Goal: Information Seeking & Learning: Learn about a topic

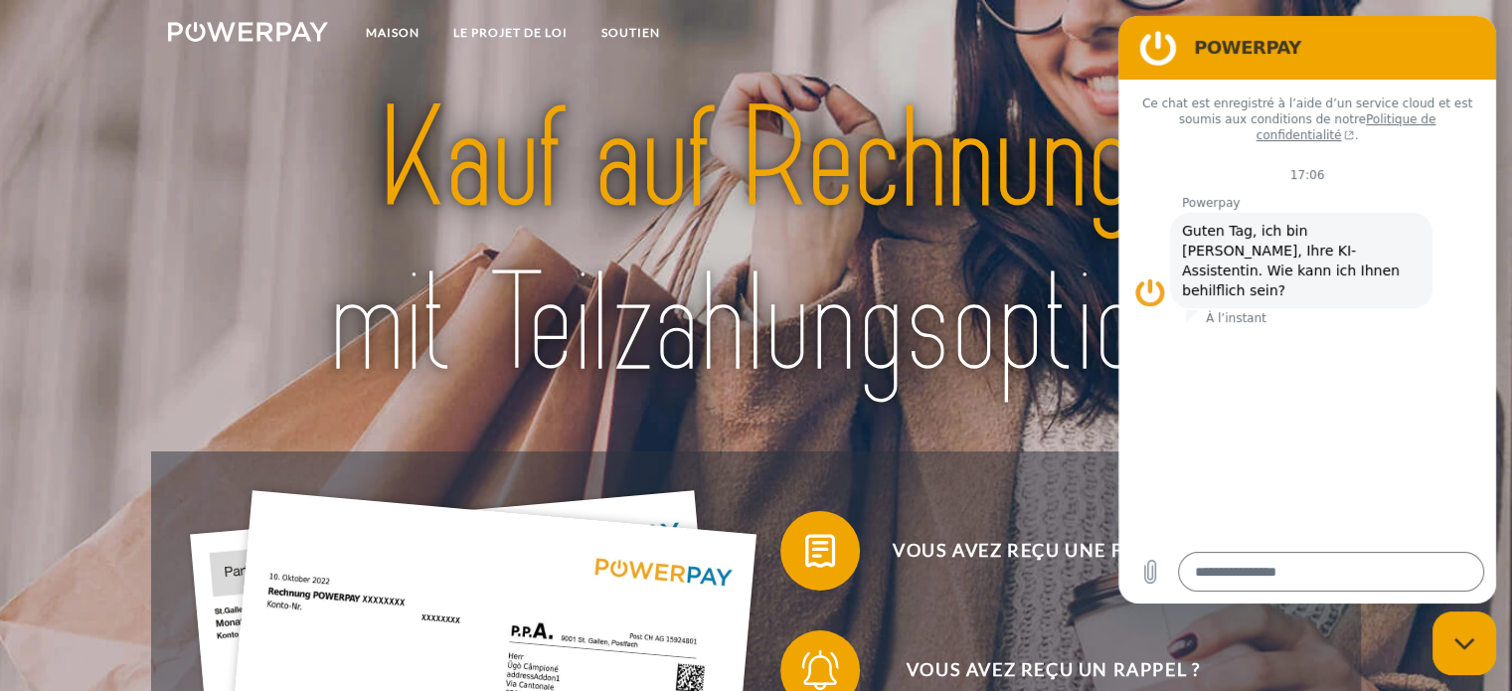
click at [940, 231] on img at bounding box center [756, 242] width 1060 height 345
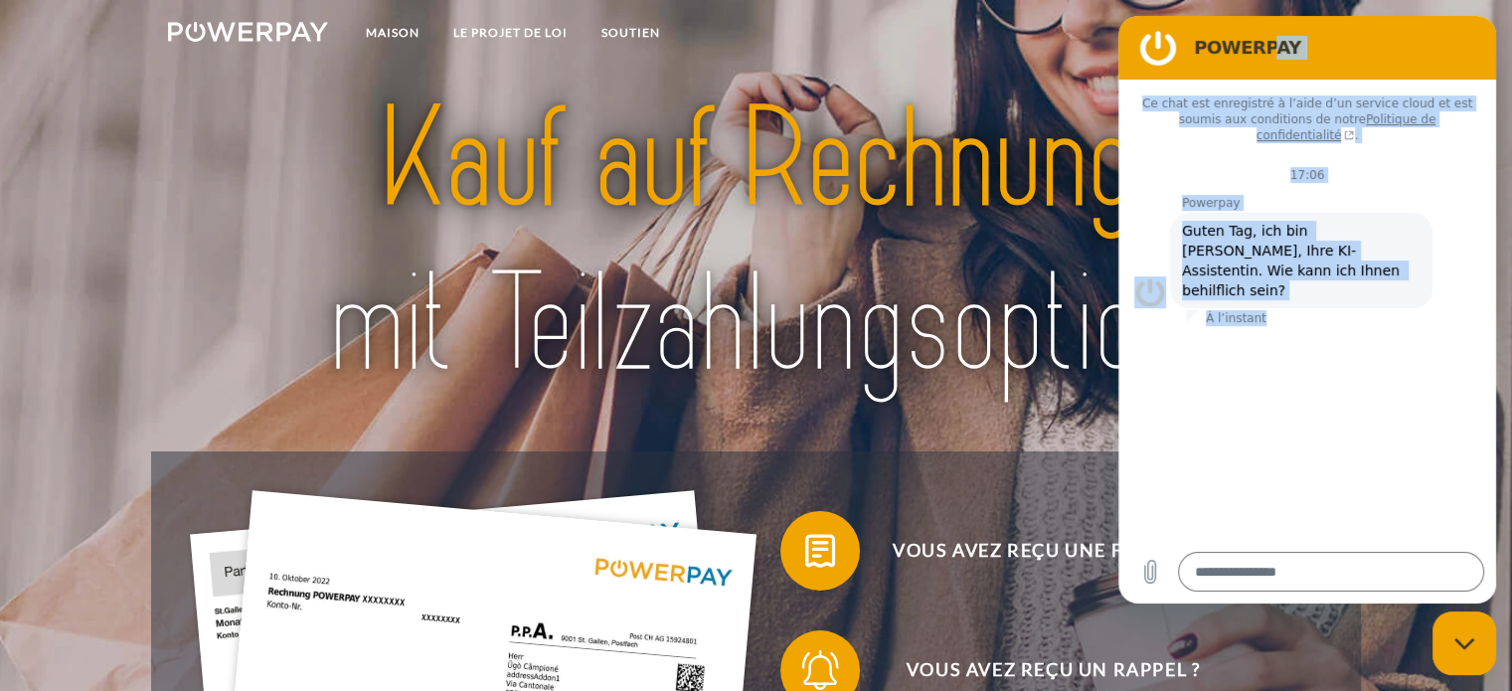
drag, startPoint x: 1209, startPoint y: 450, endPoint x: 1265, endPoint y: 32, distance: 422.3
click at [1265, 32] on div "POWERPAY Ce chat est enregistré à l’aide d’un service cloud et est soumis aux c…" at bounding box center [1307, 310] width 378 height 588
click at [1249, 318] on div "Ce chat est enregistré à l’aide d’un service cloud et est soumis aux conditions…" at bounding box center [1307, 310] width 378 height 460
drag, startPoint x: 1140, startPoint y: 353, endPoint x: 2644, endPoint y: 338, distance: 1504.1
click html "POWERPAY Ce chat est enregistré à l’aide d’un service cloud et est soumis aux c…"
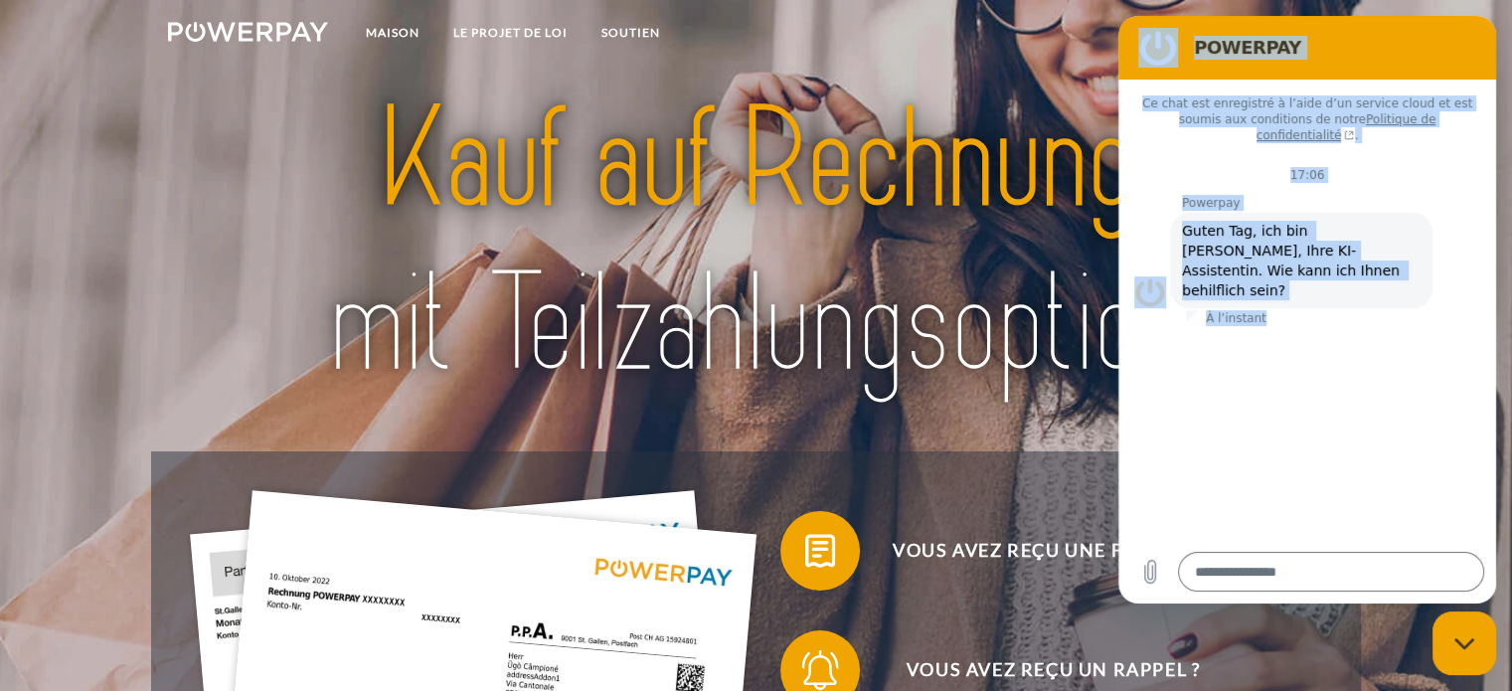
click at [1341, 333] on div "Ce chat est enregistré à l’aide d’un service cloud et est soumis aux conditions…" at bounding box center [1307, 310] width 378 height 460
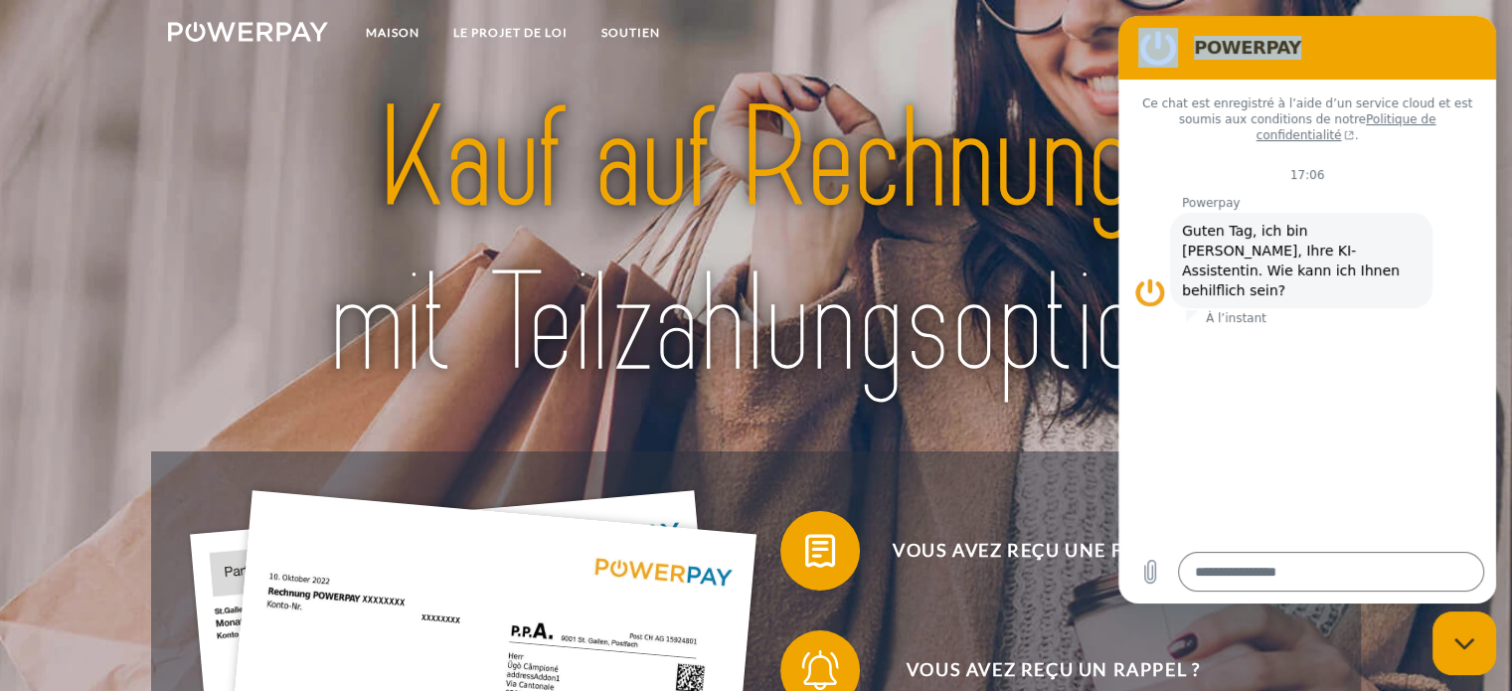
drag, startPoint x: 1343, startPoint y: 51, endPoint x: 1219, endPoint y: 661, distance: 622.9
click html "POWERPAY Ce chat est enregistré à l’aide d’un service cloud et est soumis aux c…"
click at [1250, 445] on div "Ce chat est enregistré à l’aide d’un service cloud et est soumis aux conditions…" at bounding box center [1307, 310] width 378 height 460
click at [1154, 39] on figure at bounding box center [1158, 48] width 40 height 40
click at [1154, 52] on figure at bounding box center [1158, 48] width 40 height 40
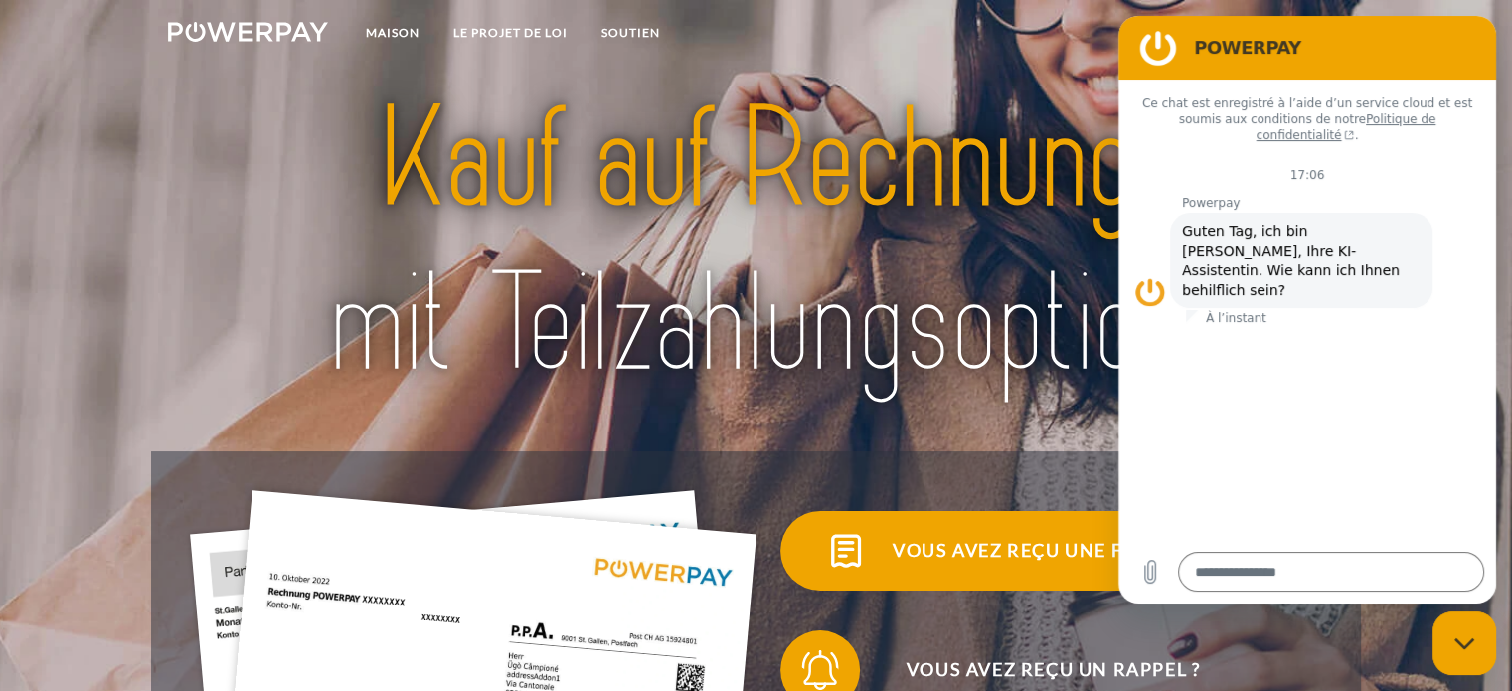
click at [926, 559] on font "Vous avez reçu une facture ?" at bounding box center [1053, 550] width 321 height 22
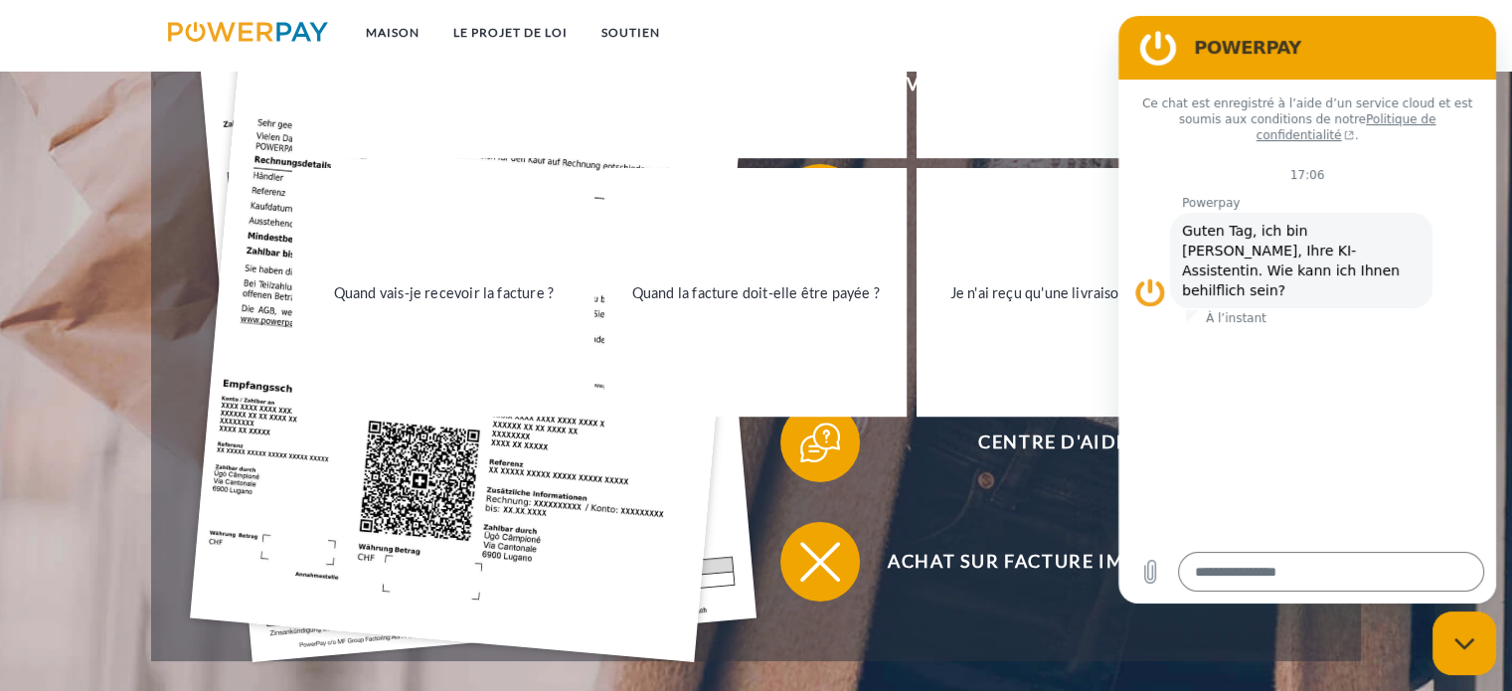
scroll to position [596, 0]
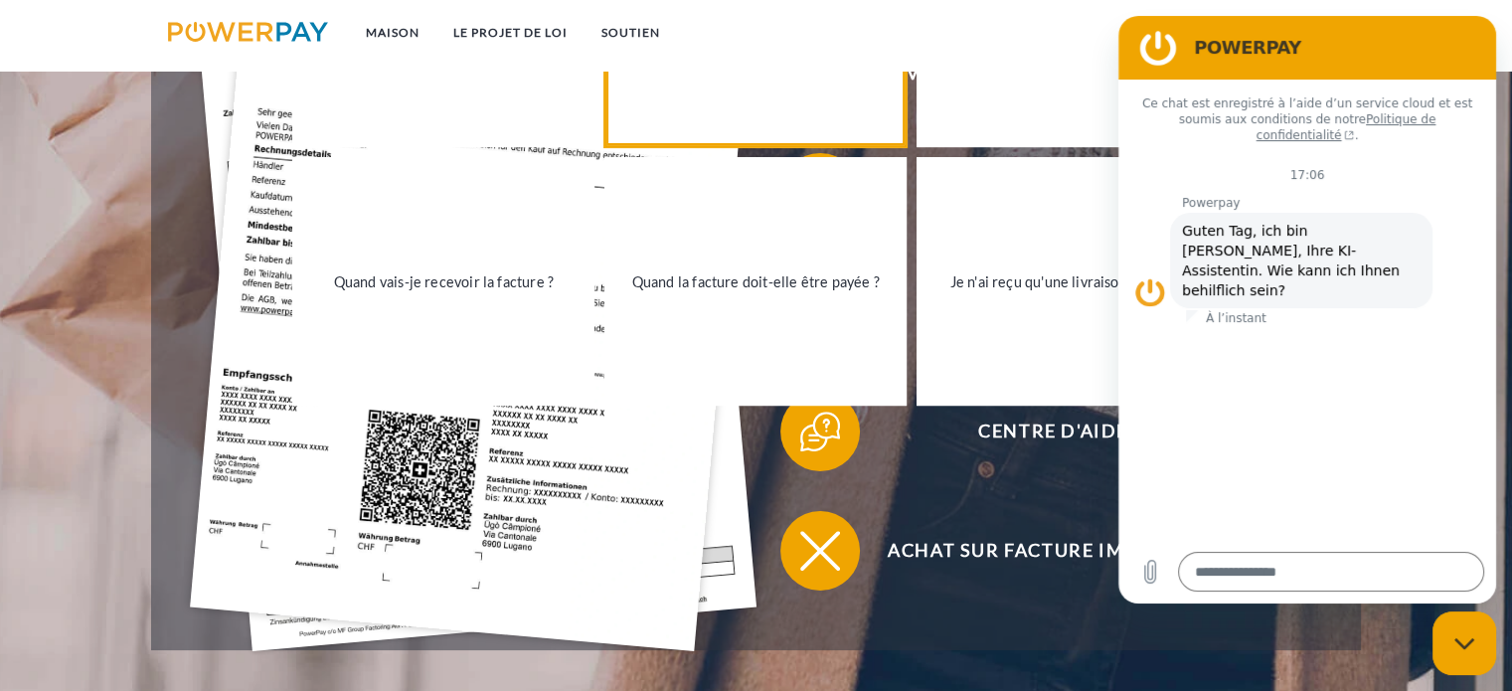
click at [710, 75] on link "Pourquoi ai-je reçu une facture ?" at bounding box center [755, 23] width 302 height 249
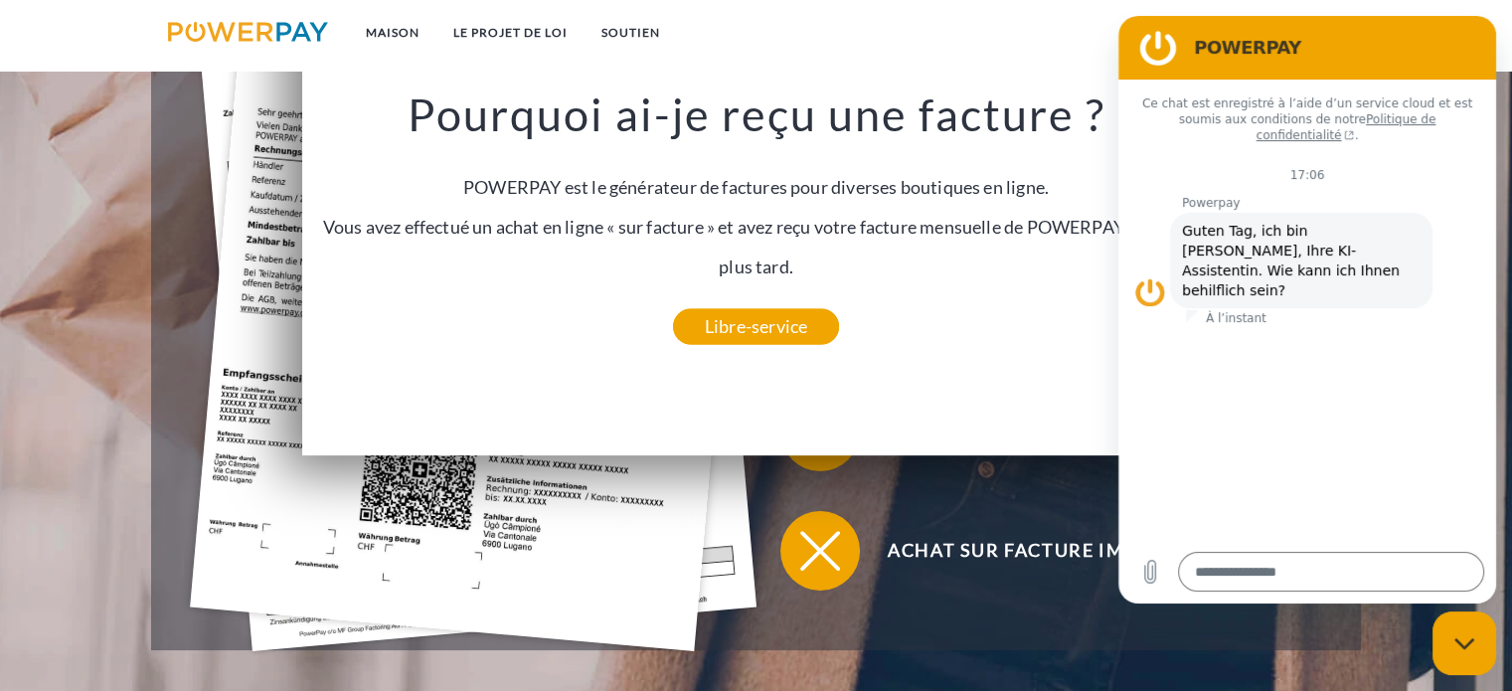
click at [1158, 45] on figure at bounding box center [1158, 48] width 40 height 40
click at [1158, 40] on figure at bounding box center [1158, 48] width 40 height 40
click at [1041, 52] on nav "Maison LE PROJET DE LOI SOUTIEN" at bounding box center [756, 35] width 1512 height 71
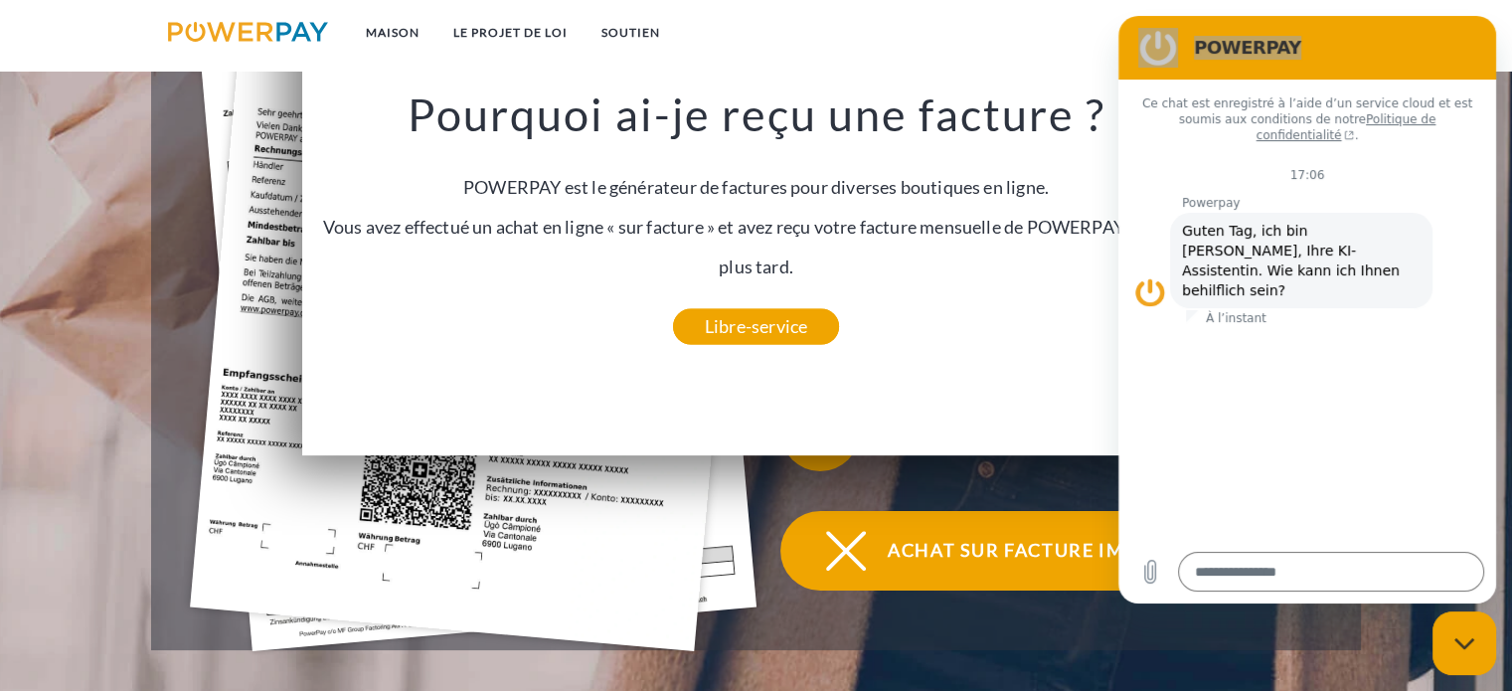
click at [781, 560] on span at bounding box center [815, 550] width 99 height 99
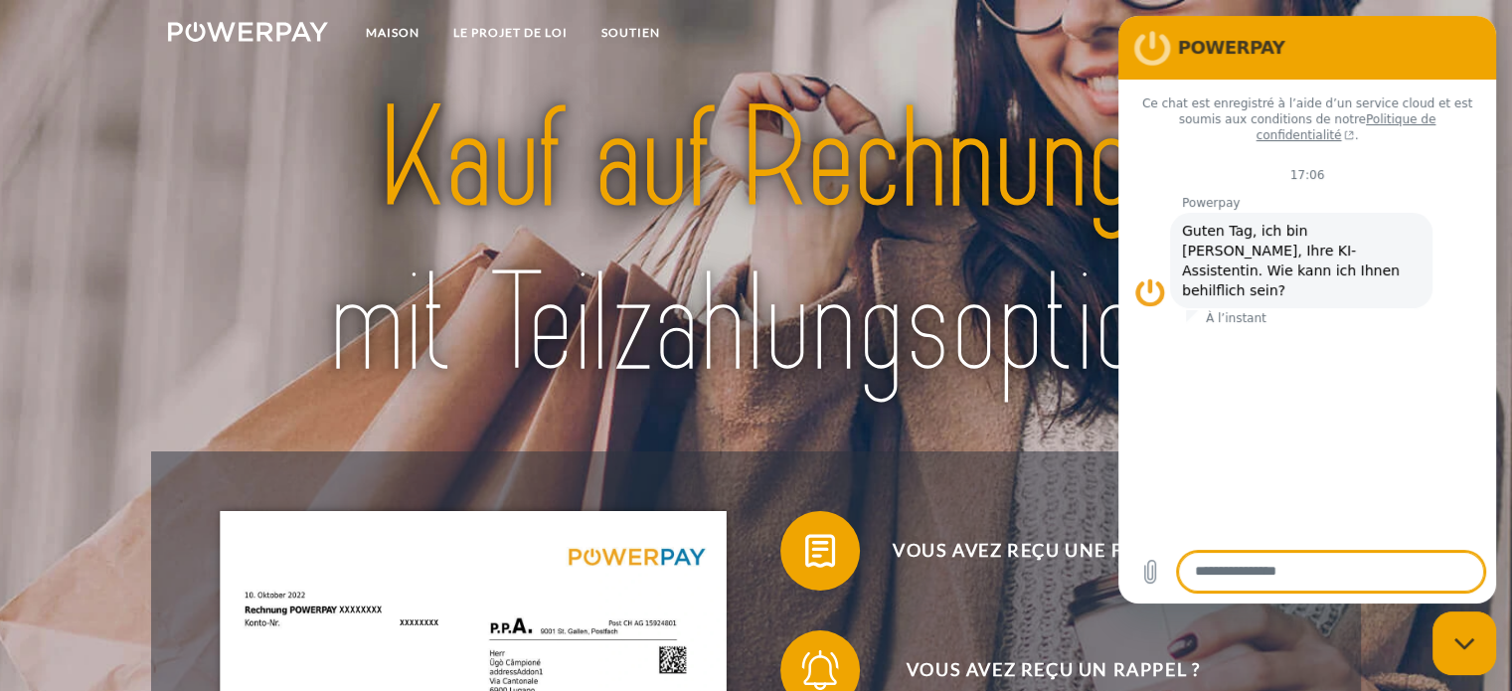
click at [1330, 19] on section "POWERPAY" at bounding box center [1307, 48] width 378 height 64
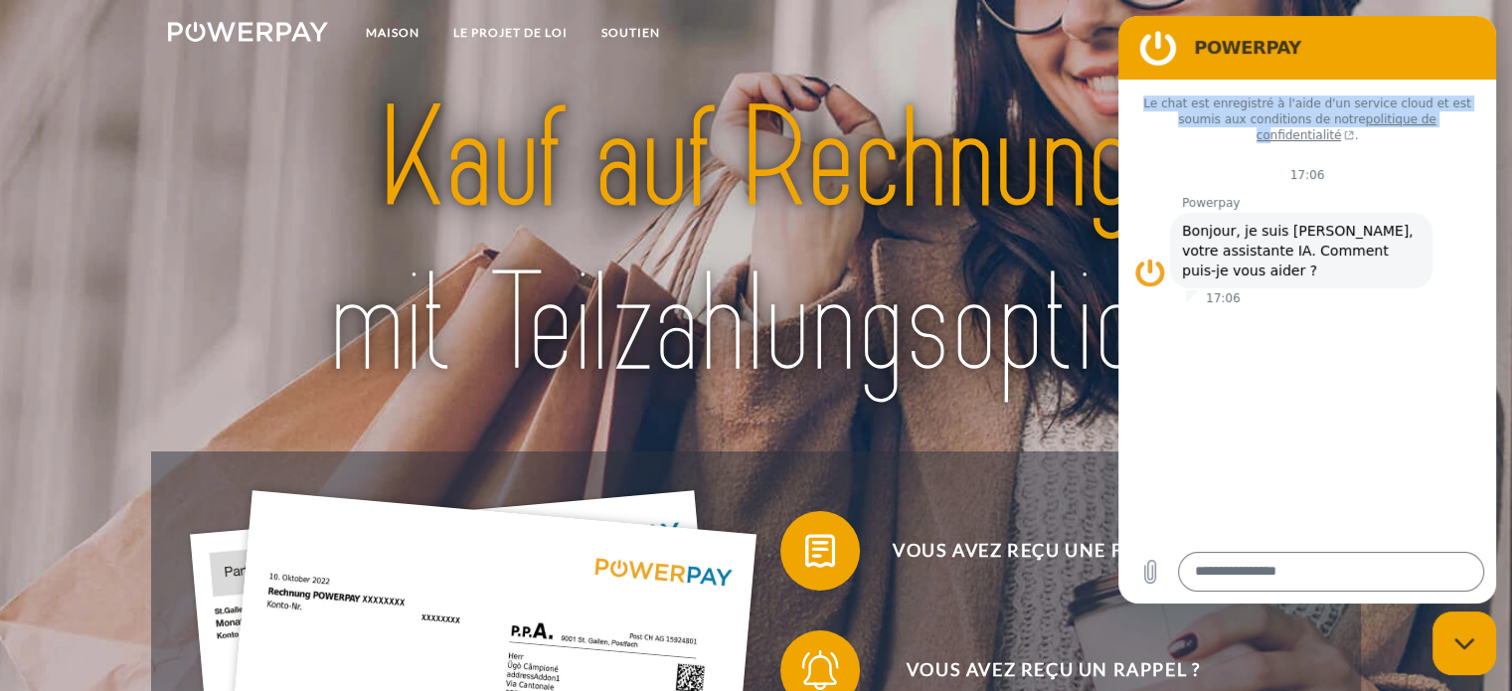
drag, startPoint x: 1372, startPoint y: 52, endPoint x: 1361, endPoint y: 138, distance: 87.2
click at [1361, 138] on div "POWERPAY Le chat est enregistré à l'aide d'un service cloud et est soumis aux c…" at bounding box center [1307, 310] width 378 height 588
click at [1452, 645] on div "Fermer la fenêtre de messagerie" at bounding box center [1464, 643] width 60 height 60
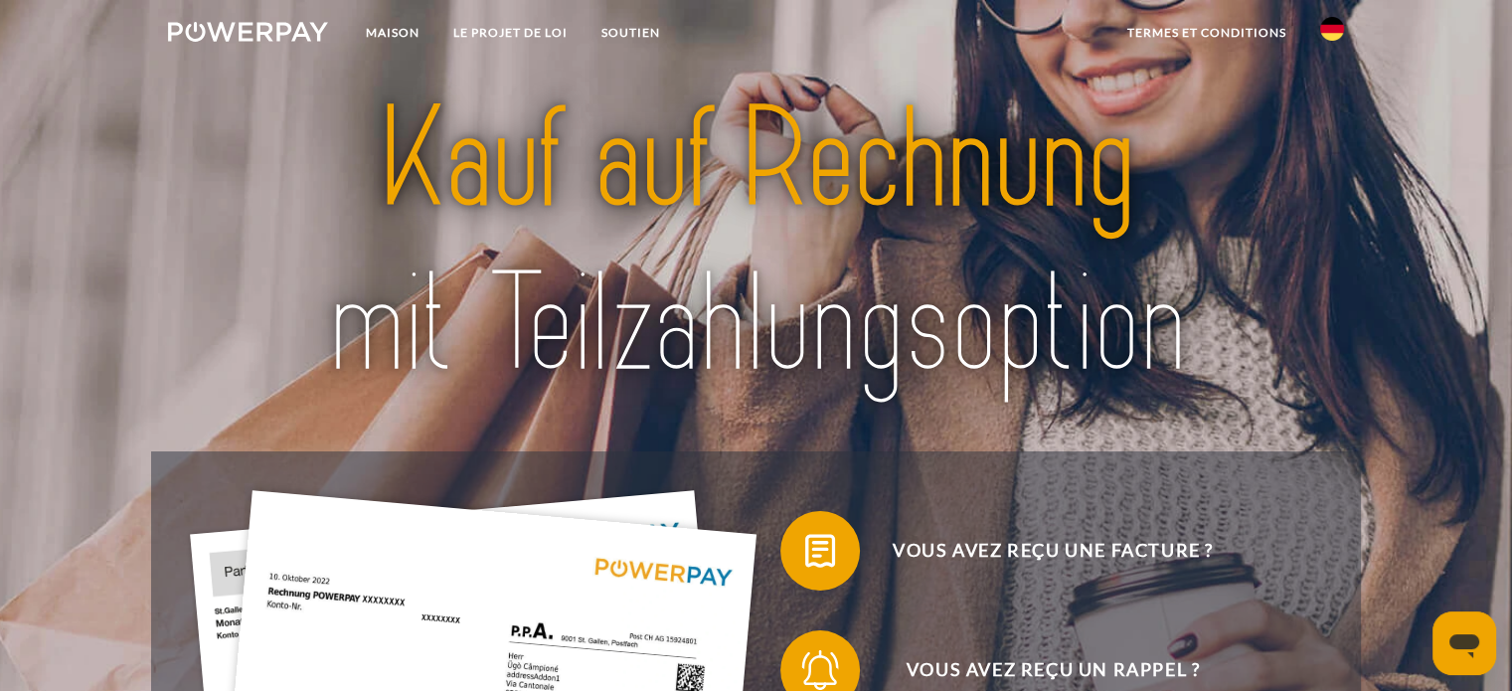
click at [1335, 26] on img at bounding box center [1332, 29] width 24 height 24
click at [1330, 90] on img at bounding box center [1332, 94] width 24 height 24
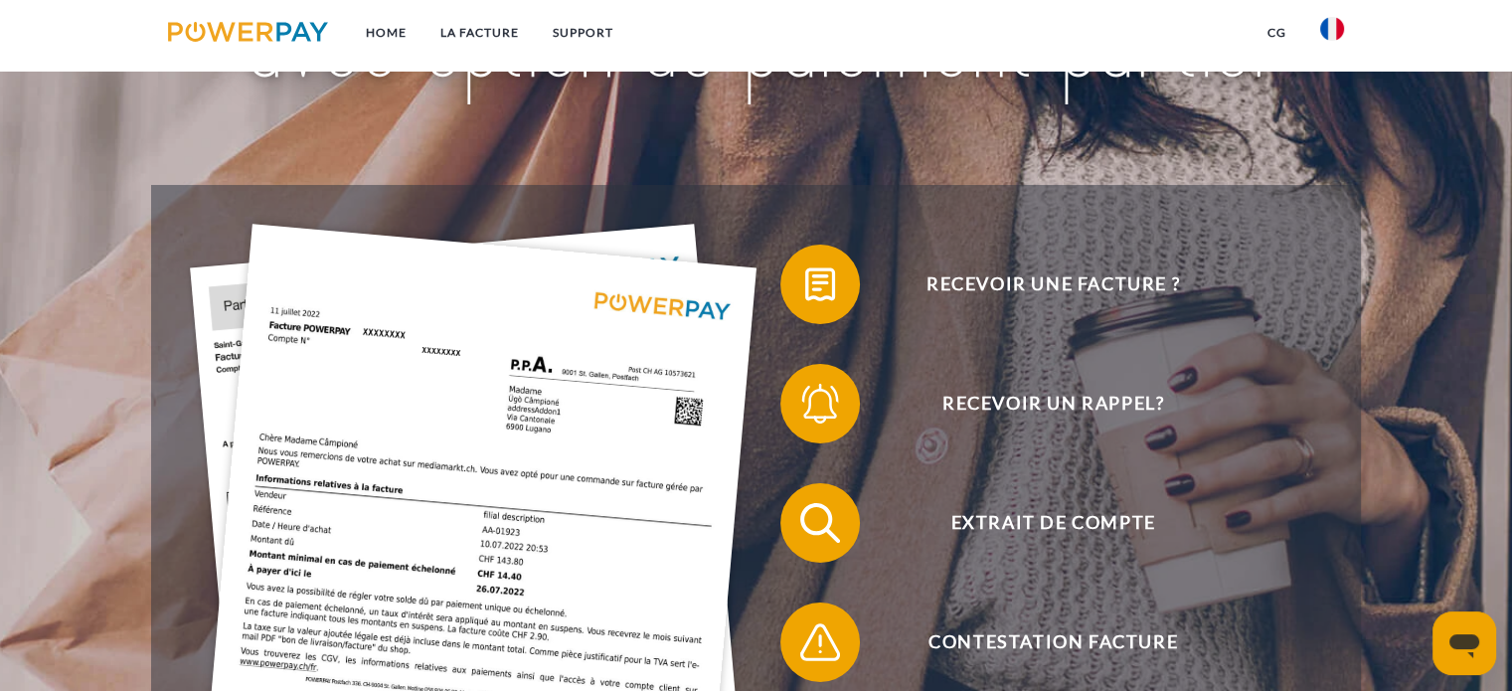
scroll to position [298, 0]
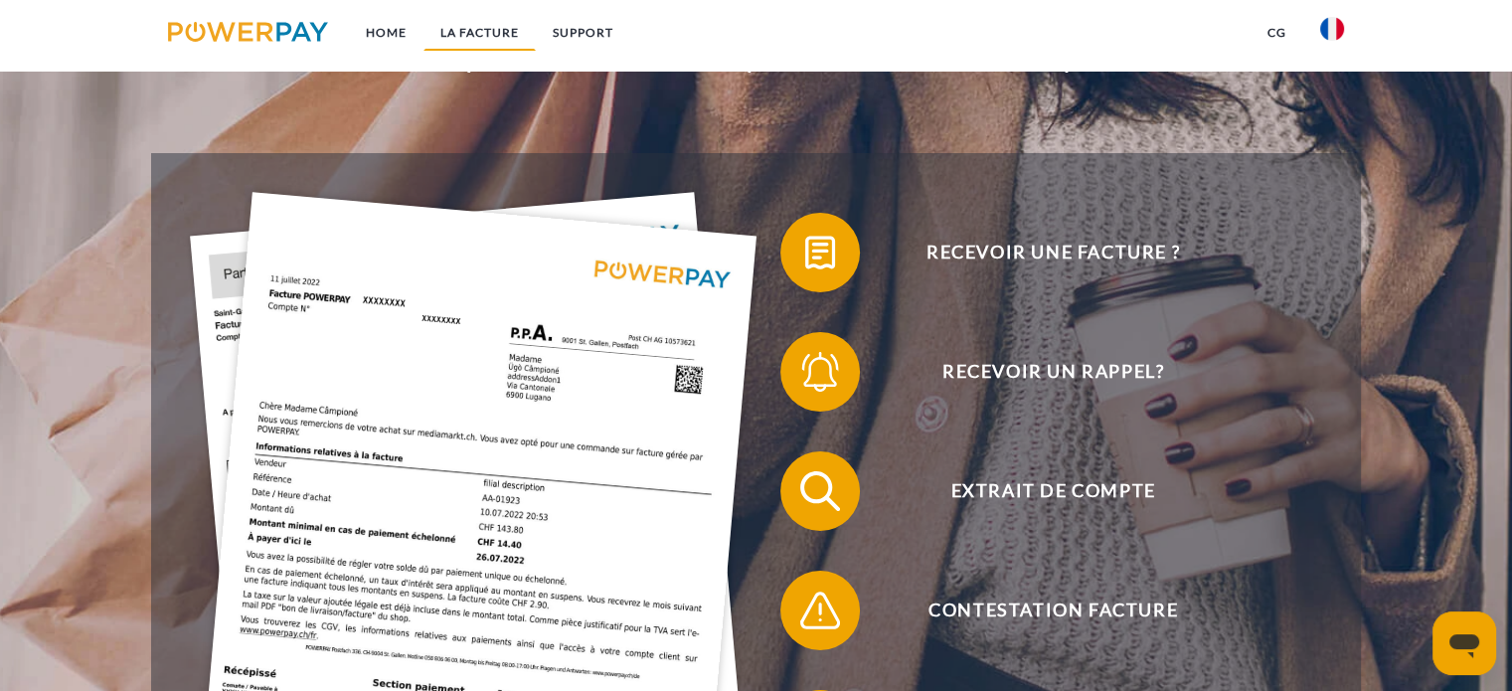
click at [469, 35] on link "LA FACTURE" at bounding box center [479, 33] width 112 height 36
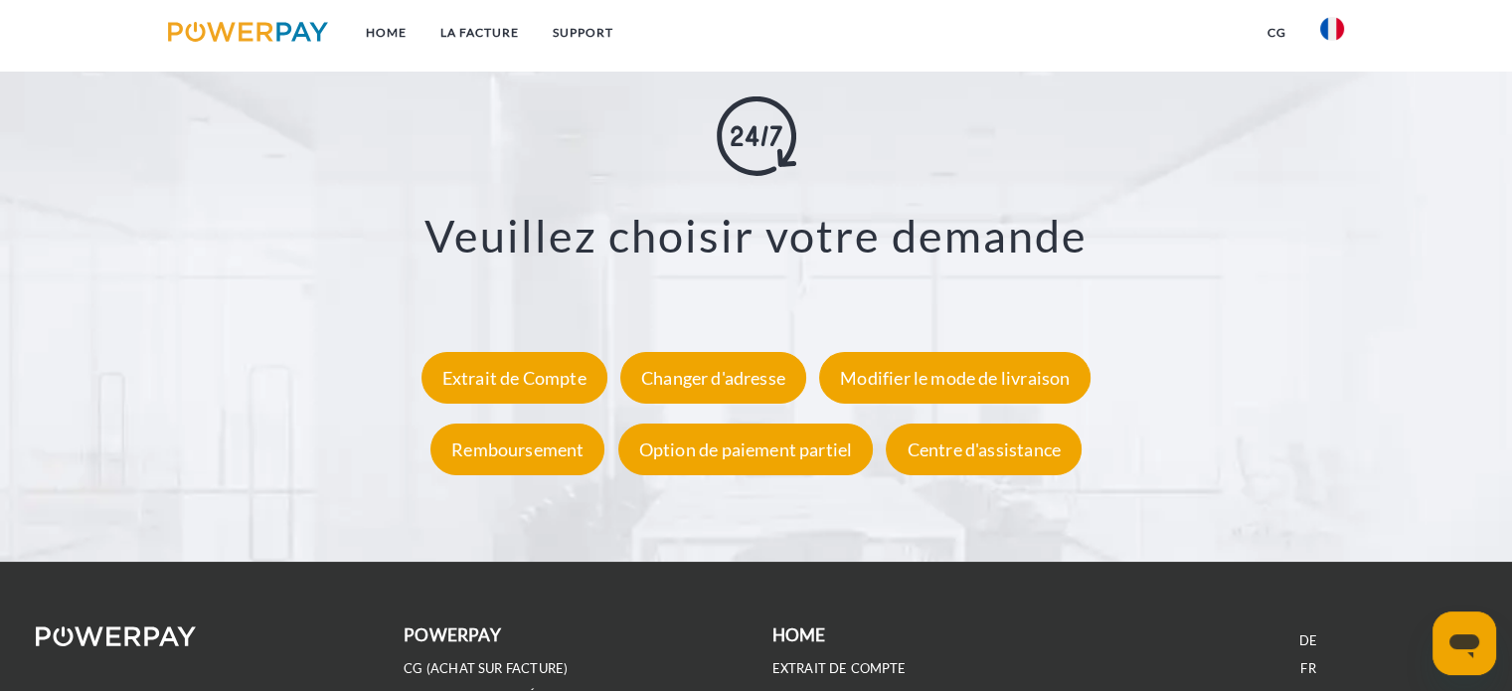
scroll to position [3670, 0]
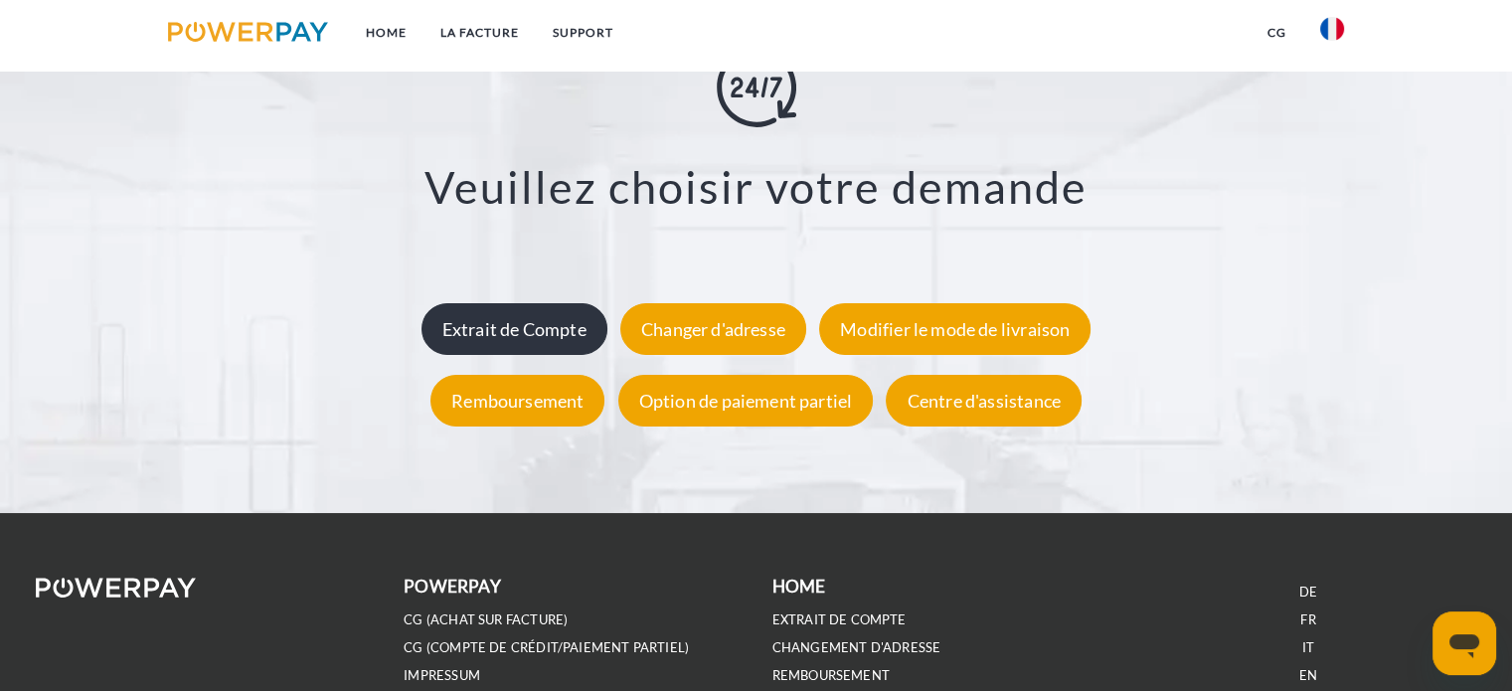
click at [542, 328] on div "Extrait de Compte" at bounding box center [514, 329] width 186 height 52
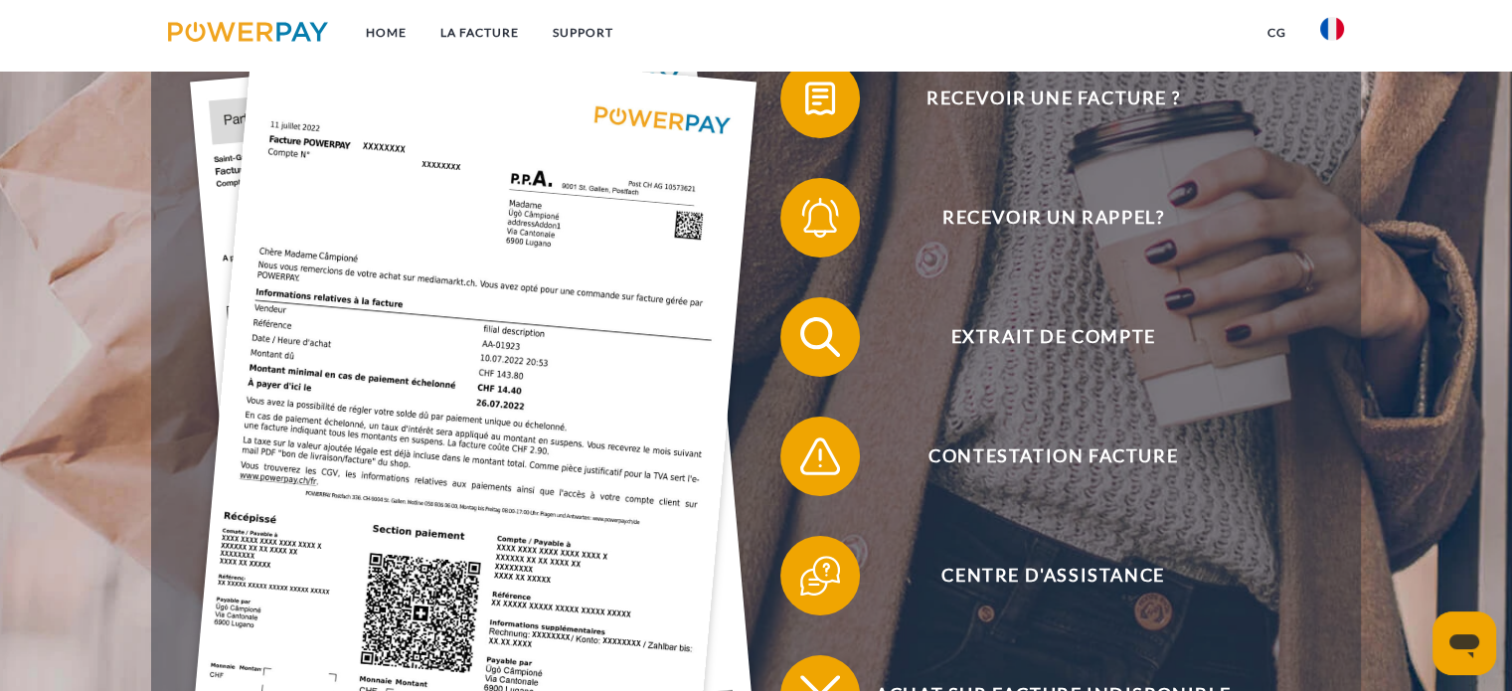
scroll to position [0, 0]
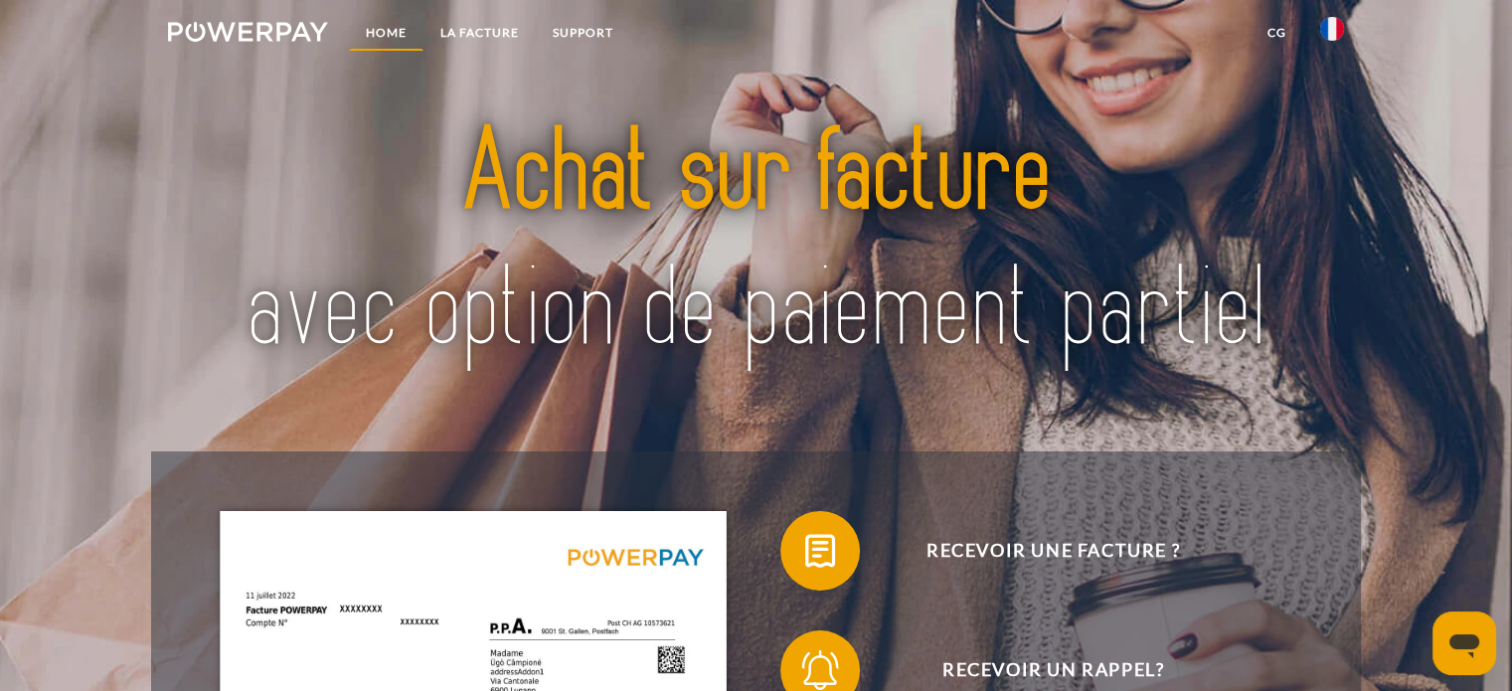
click at [382, 29] on link "Home" at bounding box center [386, 33] width 75 height 36
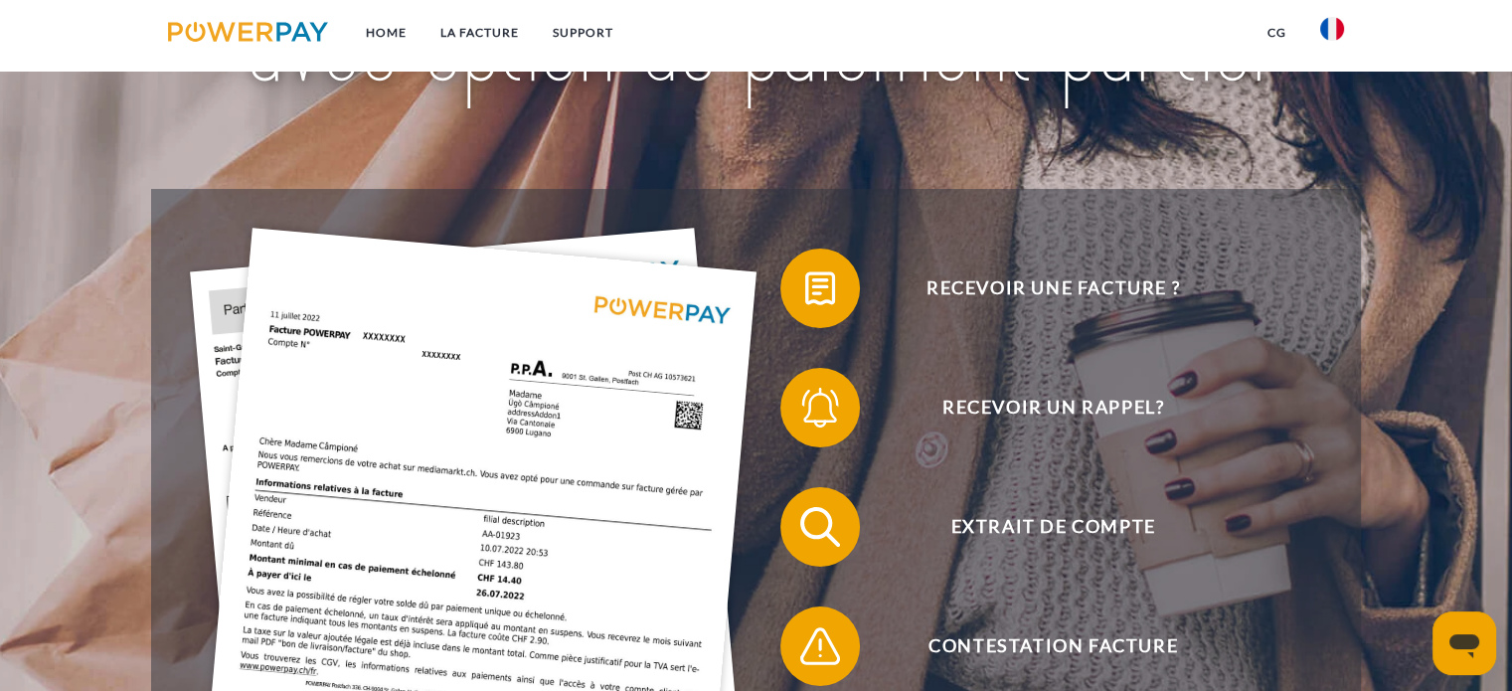
scroll to position [298, 0]
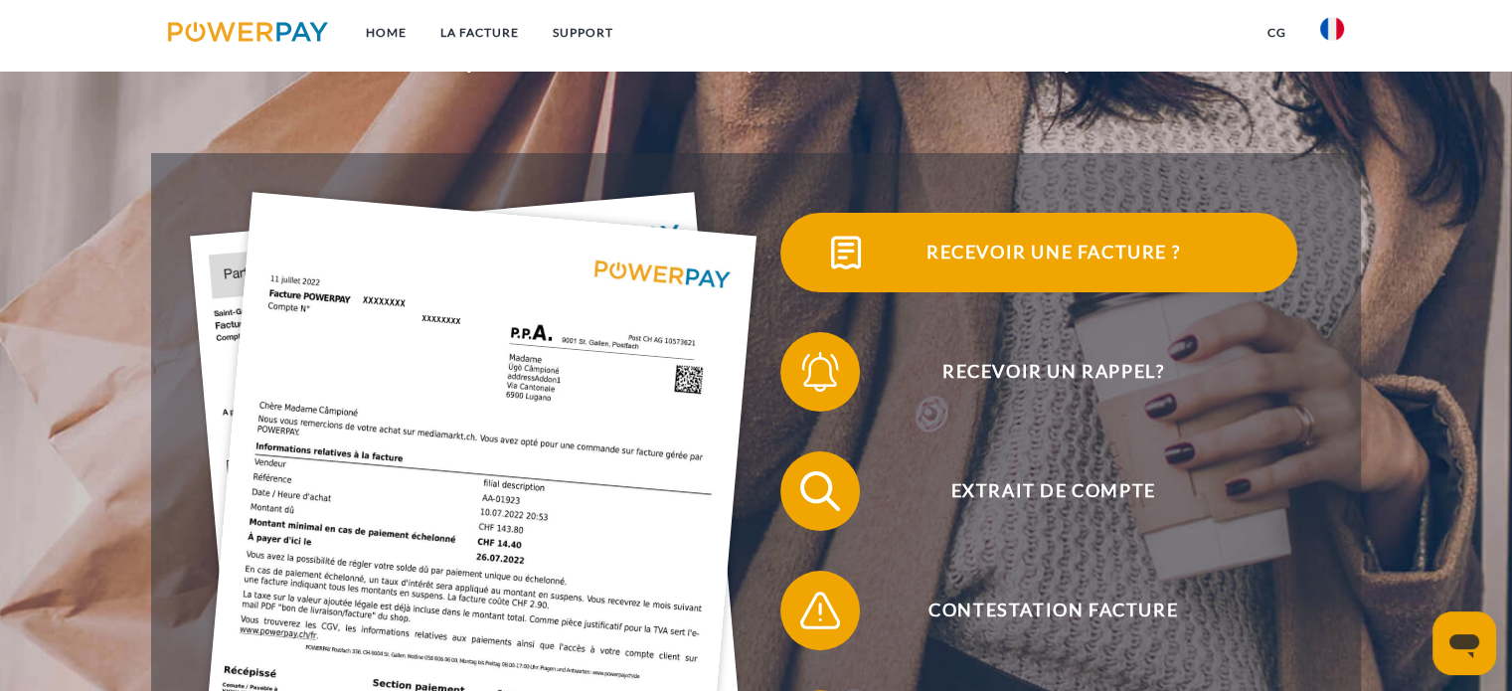
click at [1070, 255] on span "Recevoir une facture ?" at bounding box center [1052, 253] width 487 height 80
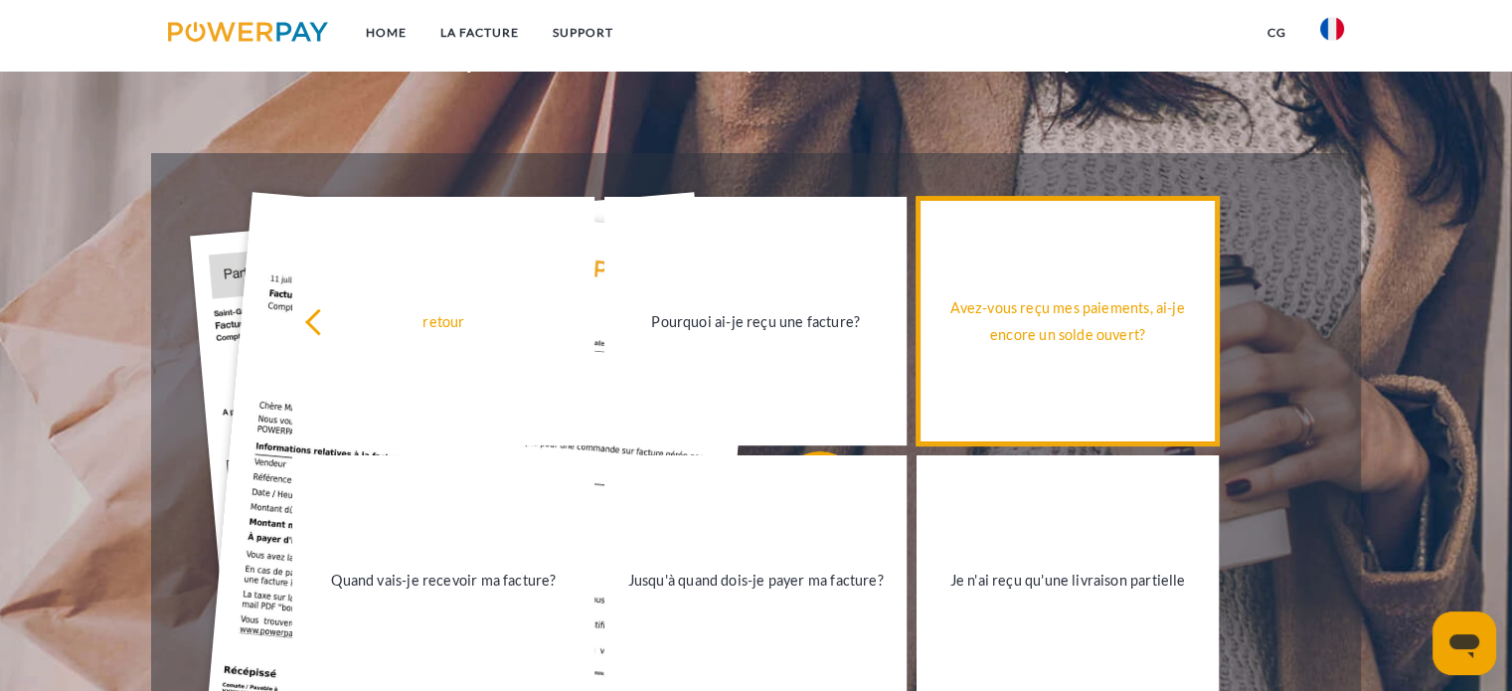
click at [1101, 343] on div "Avez-vous reçu mes paiements, ai-je encore un solde ouvert?" at bounding box center [1067, 321] width 278 height 54
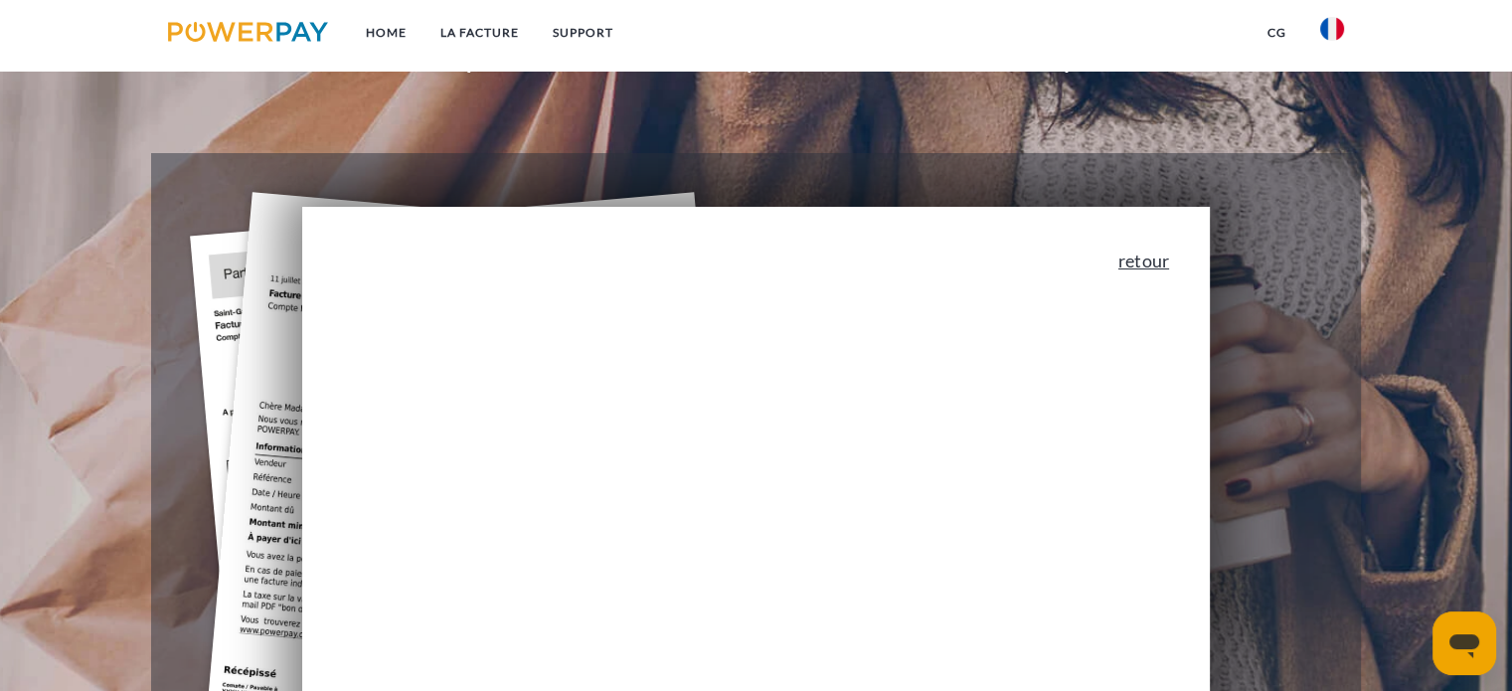
click at [1129, 261] on link "retour" at bounding box center [1143, 261] width 51 height 18
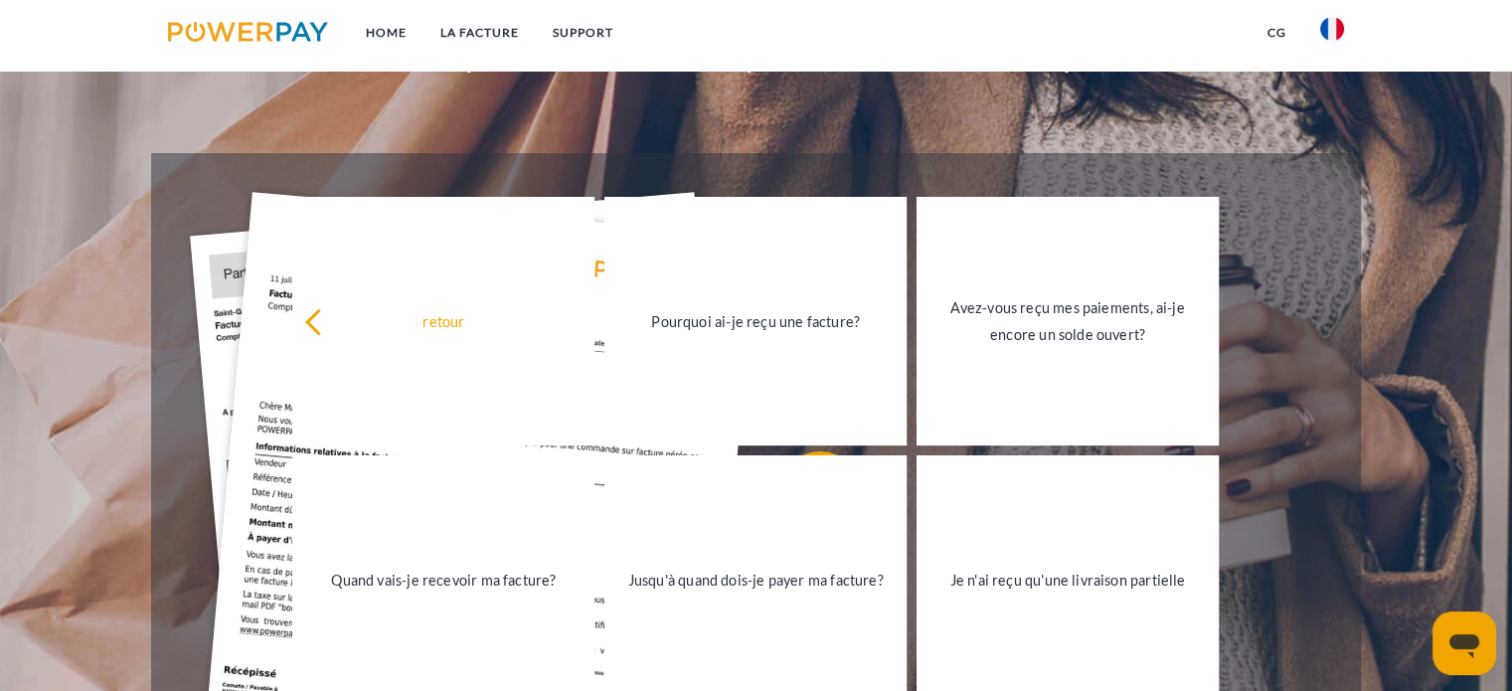
click at [247, 36] on img at bounding box center [248, 32] width 160 height 20
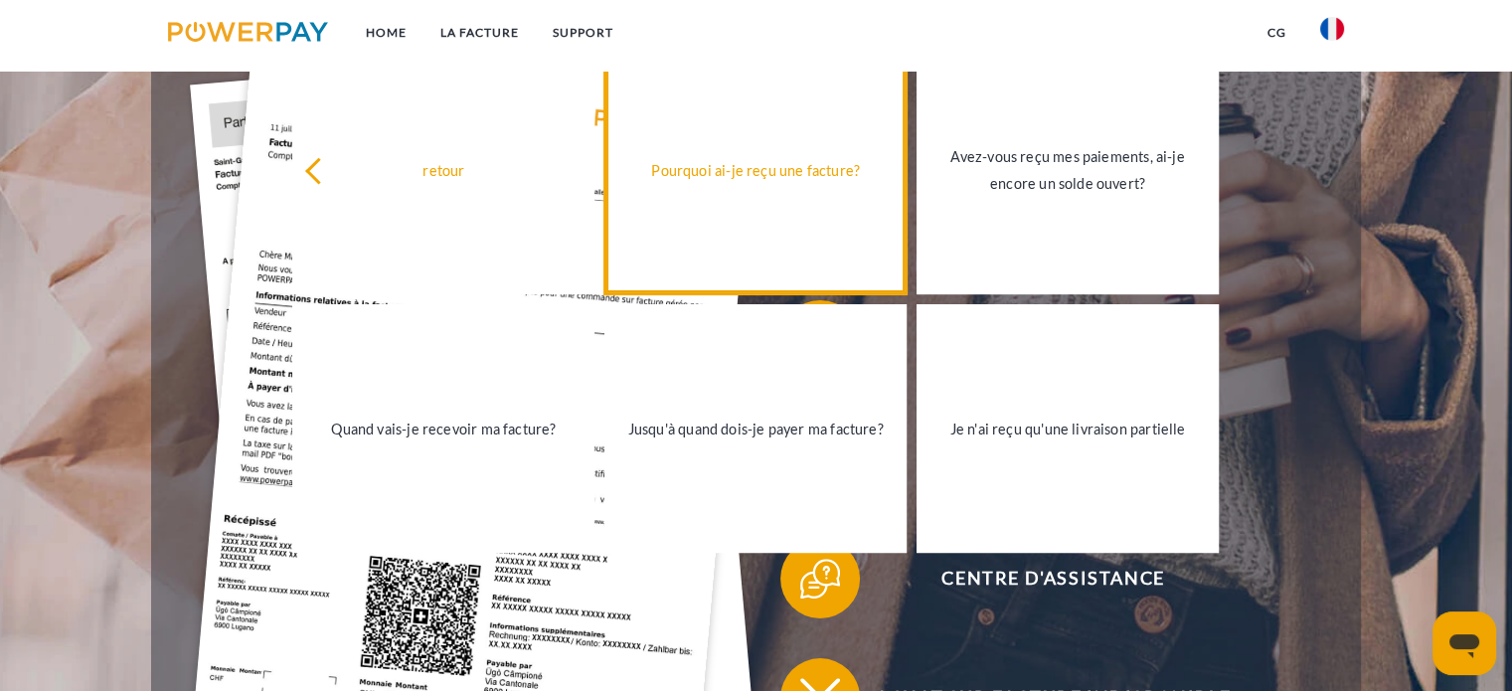
scroll to position [497, 0]
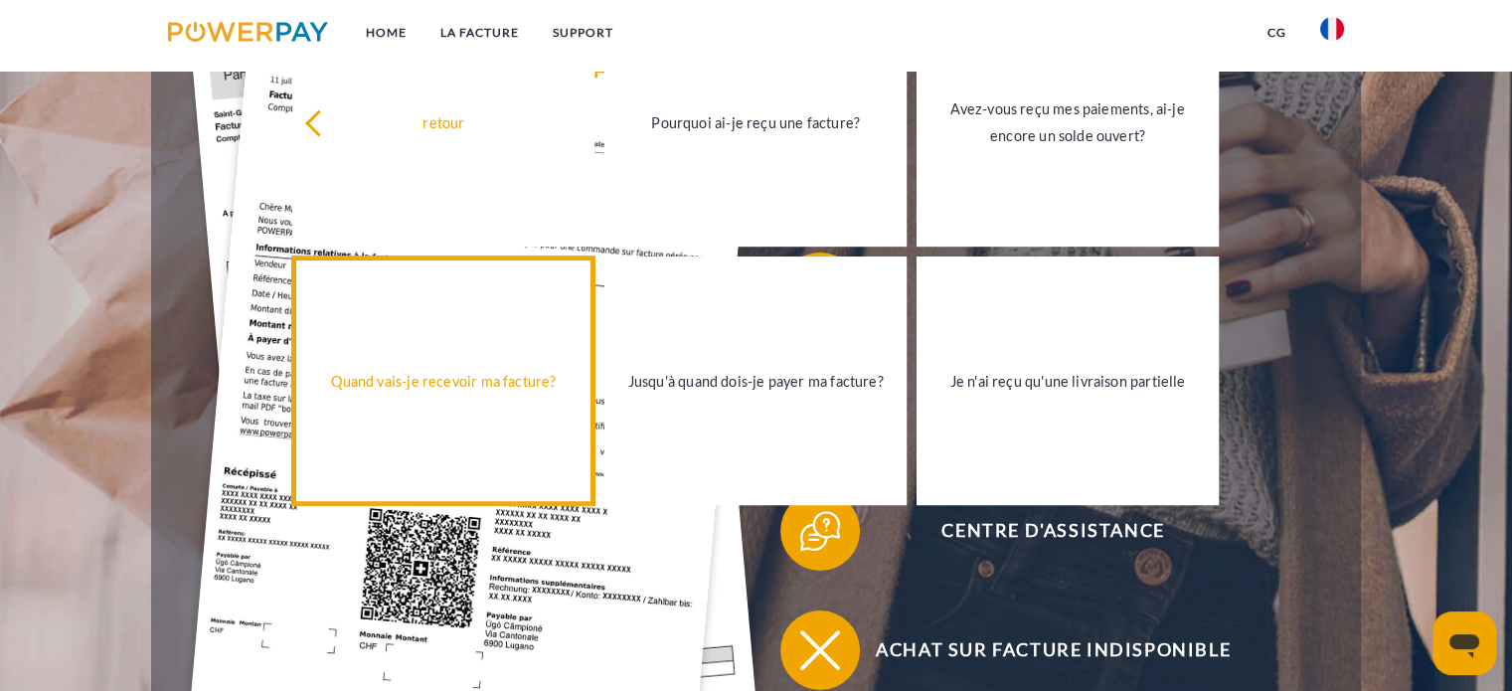
click at [456, 377] on div "Quand vais-je recevoir ma facture?" at bounding box center [443, 380] width 278 height 27
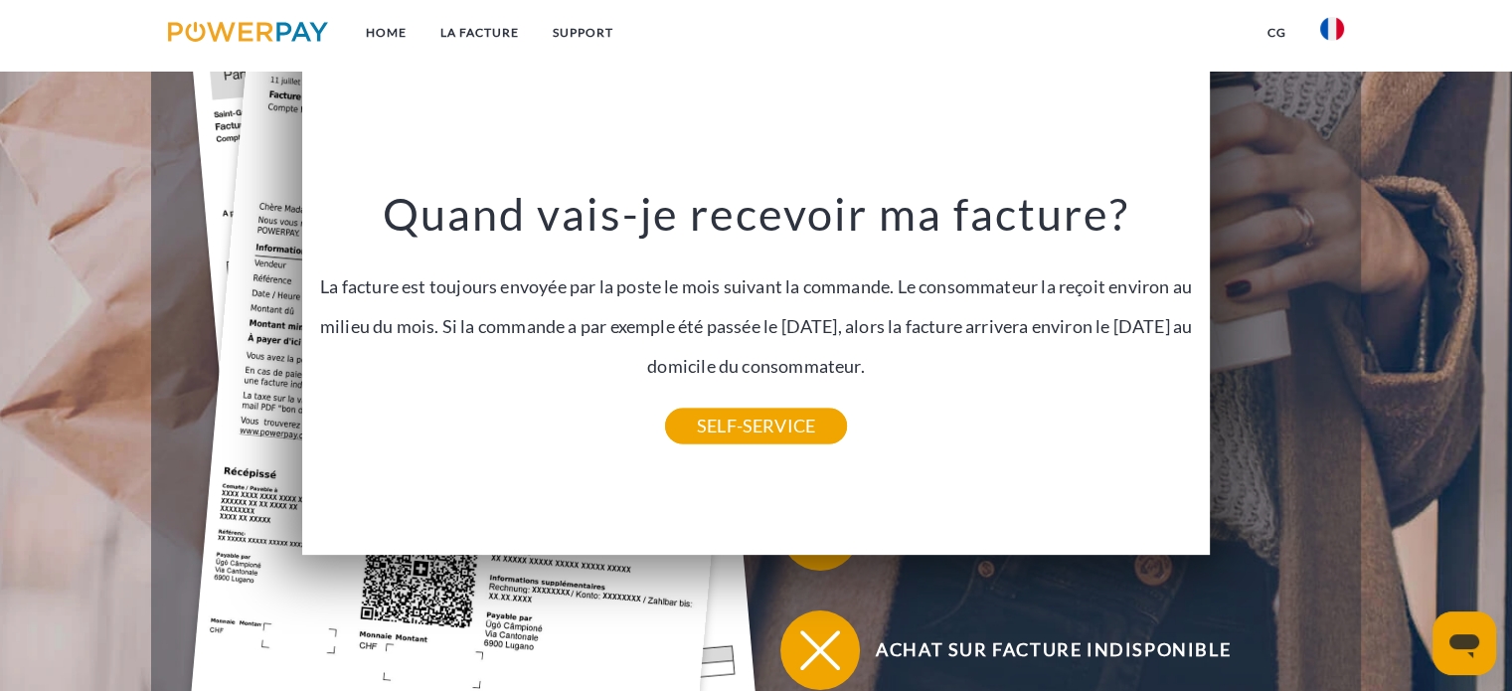
drag, startPoint x: 1317, startPoint y: 424, endPoint x: 1307, endPoint y: 419, distance: 11.6
click at [1317, 424] on div "Contestation Facture" at bounding box center [1038, 411] width 565 height 119
click at [1144, 71] on link "retour" at bounding box center [1143, 62] width 51 height 18
